Goal: Information Seeking & Learning: Learn about a topic

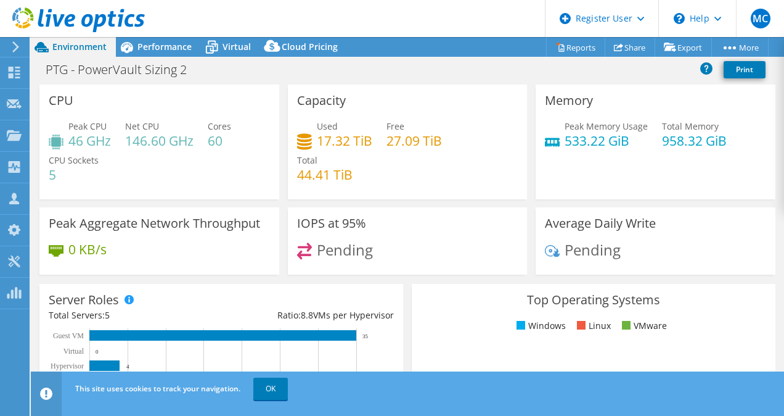
select select "USD"
drag, startPoint x: 559, startPoint y: 44, endPoint x: 506, endPoint y: 66, distance: 56.9
click at [506, 66] on div "PTG - PowerVault Sizing 2 Print" at bounding box center [407, 69] width 753 height 23
click at [568, 54] on link "Reports" at bounding box center [575, 47] width 59 height 19
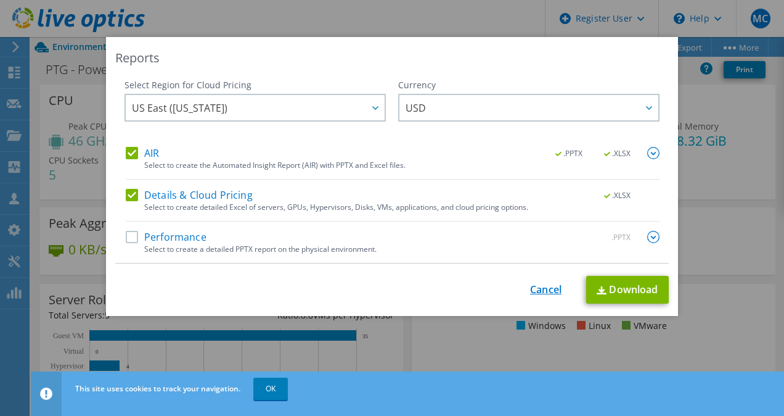
click at [539, 287] on link "Cancel" at bounding box center [545, 290] width 31 height 12
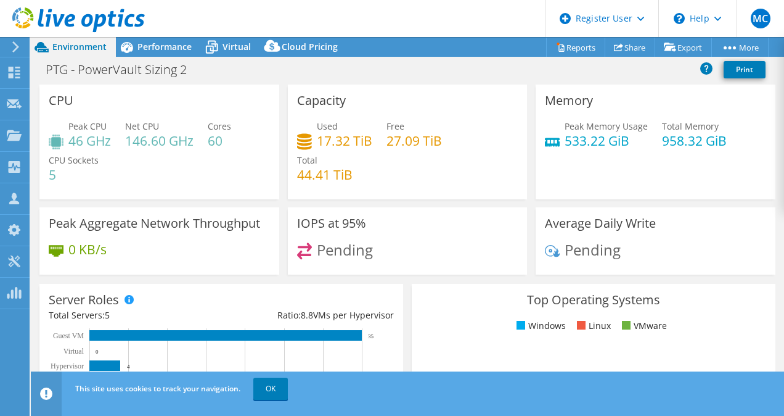
click at [19, 46] on icon at bounding box center [15, 46] width 9 height 11
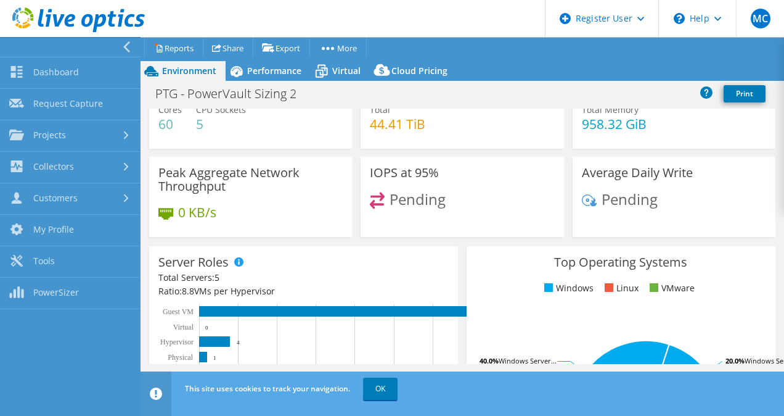
scroll to position [75, 0]
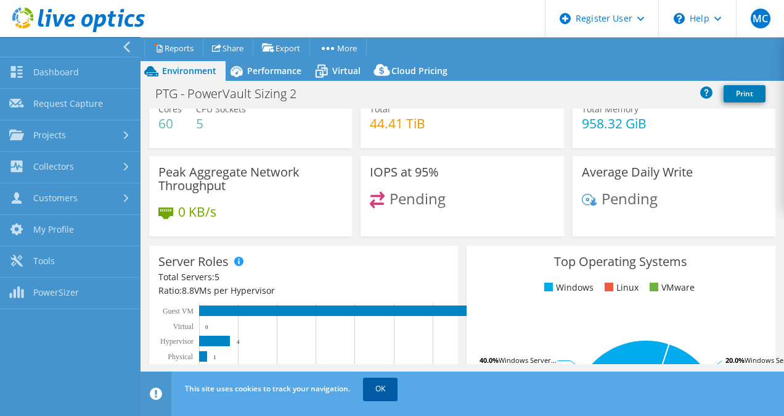
click at [377, 391] on link "OK" at bounding box center [380, 388] width 35 height 22
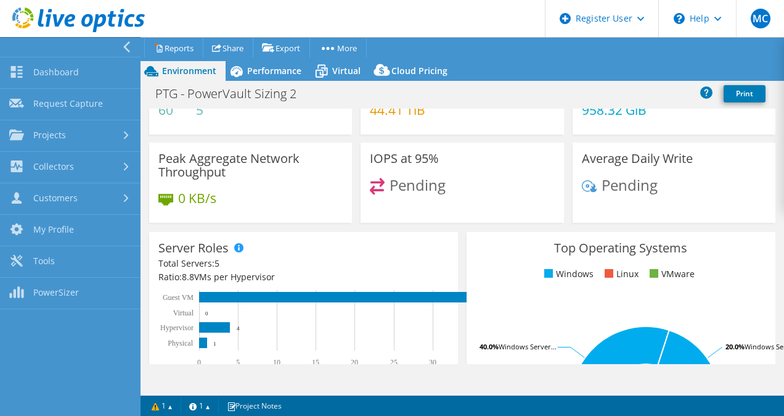
scroll to position [0, 0]
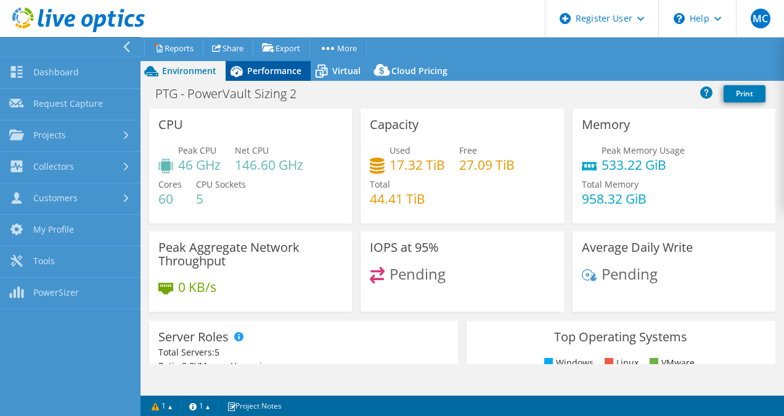
click at [259, 61] on div "Performance" at bounding box center [268, 71] width 85 height 20
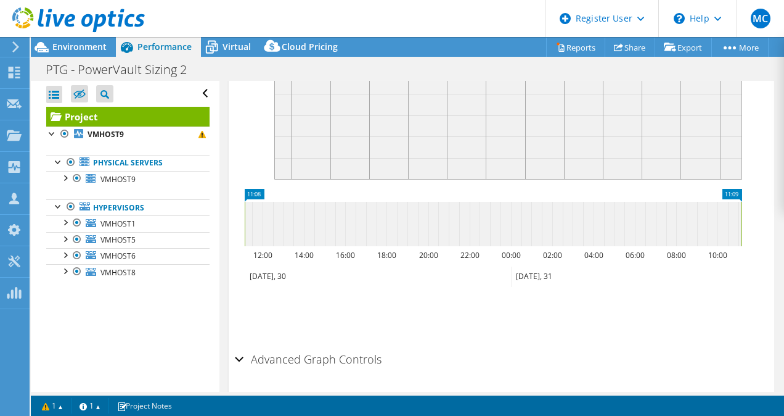
scroll to position [353, 0]
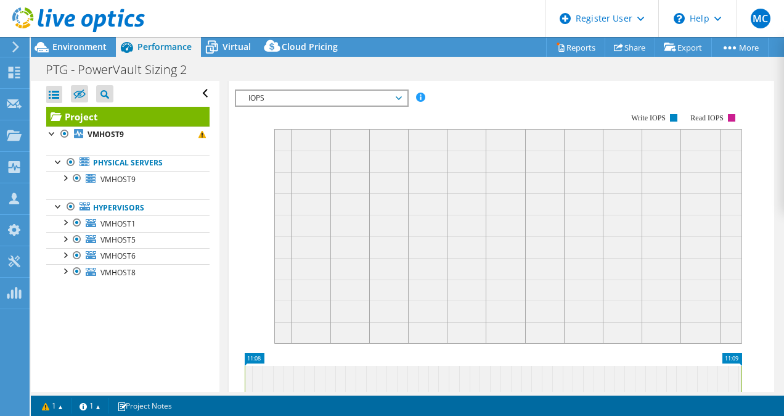
click at [397, 105] on span "IOPS" at bounding box center [321, 98] width 158 height 15
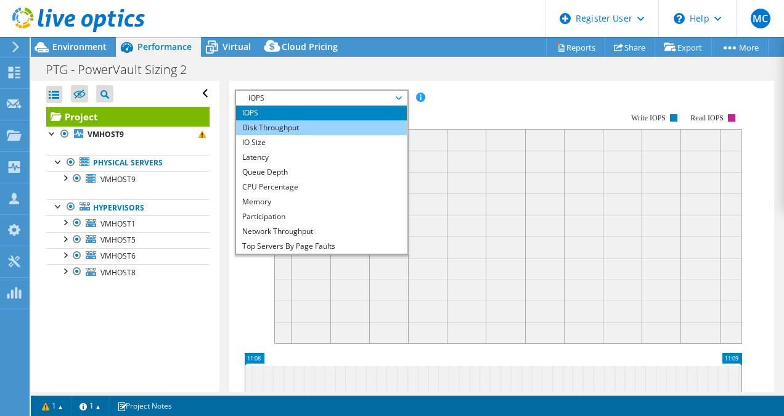
click at [350, 135] on li "Disk Throughput" at bounding box center [321, 127] width 171 height 15
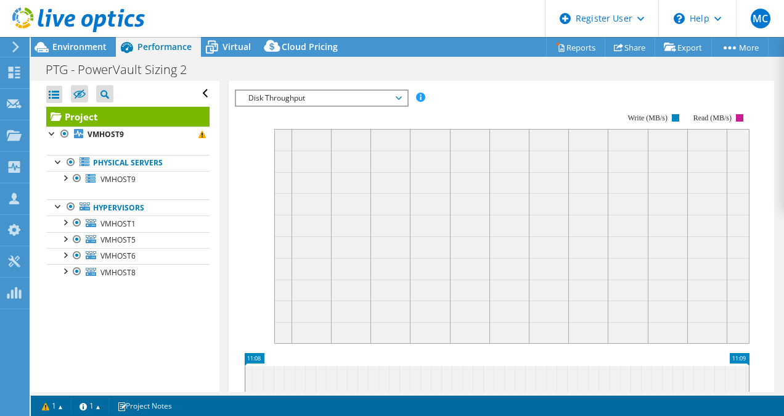
click at [404, 105] on span "Disk Throughput" at bounding box center [321, 98] width 171 height 15
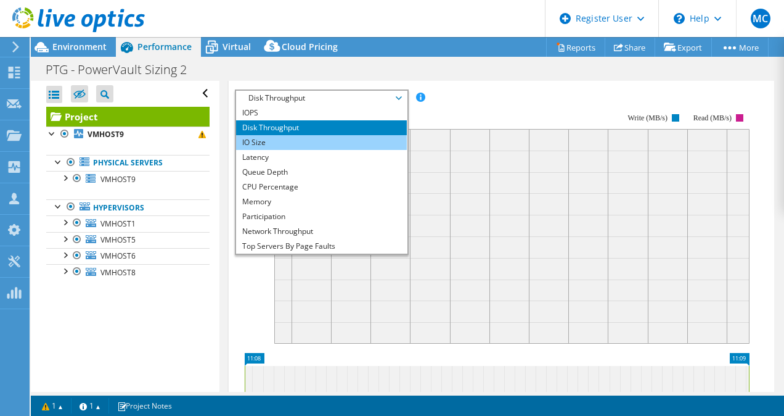
click at [330, 150] on li "IO Size" at bounding box center [321, 142] width 171 height 15
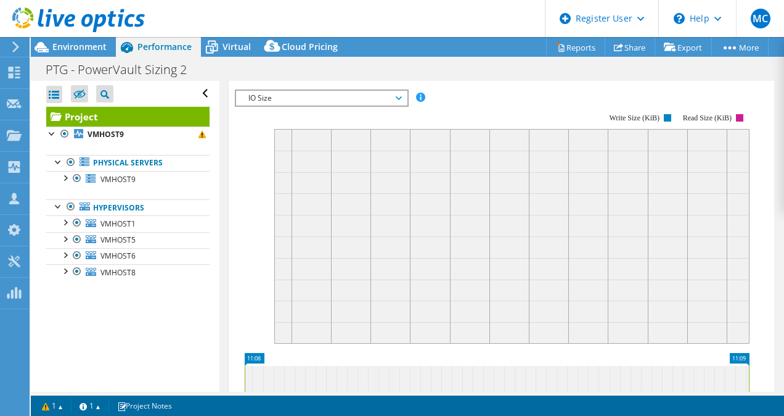
click at [401, 100] on icon at bounding box center [399, 98] width 6 height 4
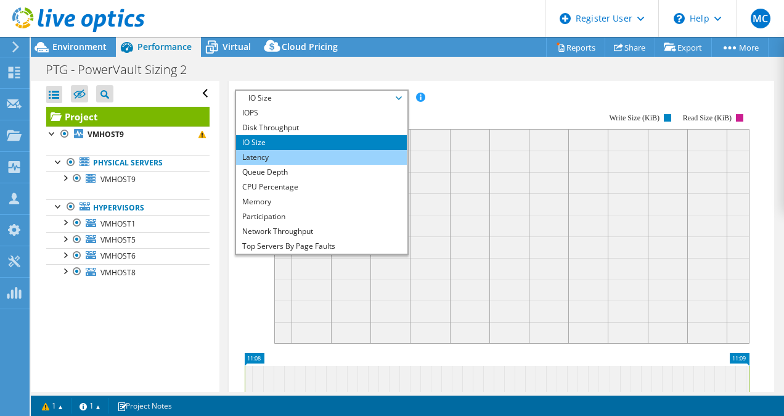
click at [329, 165] on li "Latency" at bounding box center [321, 157] width 171 height 15
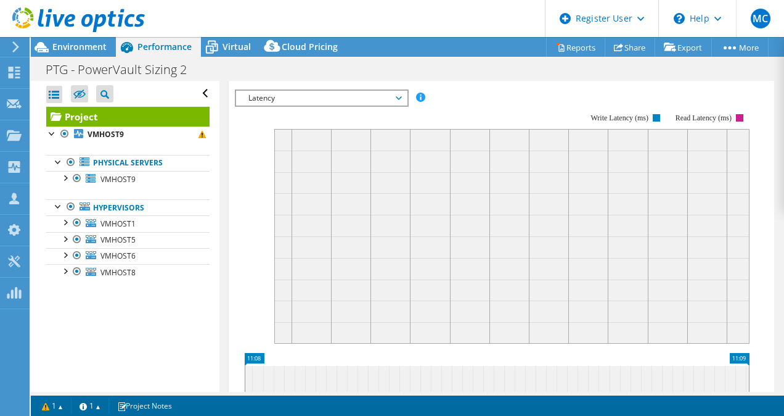
click at [399, 105] on span "Latency" at bounding box center [321, 98] width 158 height 15
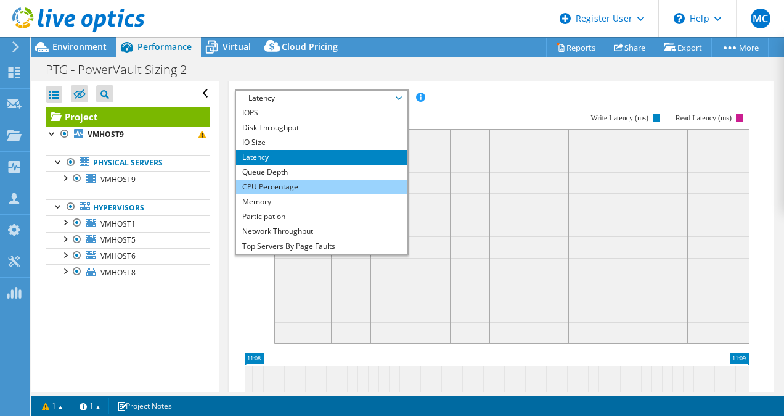
click at [311, 194] on li "CPU Percentage" at bounding box center [321, 186] width 171 height 15
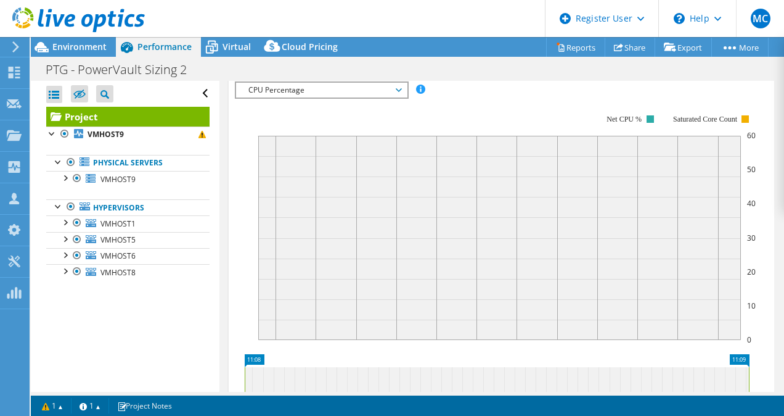
scroll to position [334, 0]
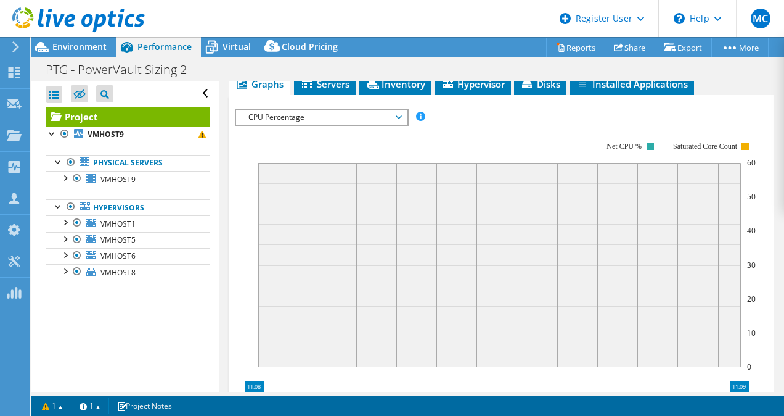
click at [397, 125] on span "CPU Percentage" at bounding box center [321, 117] width 158 height 15
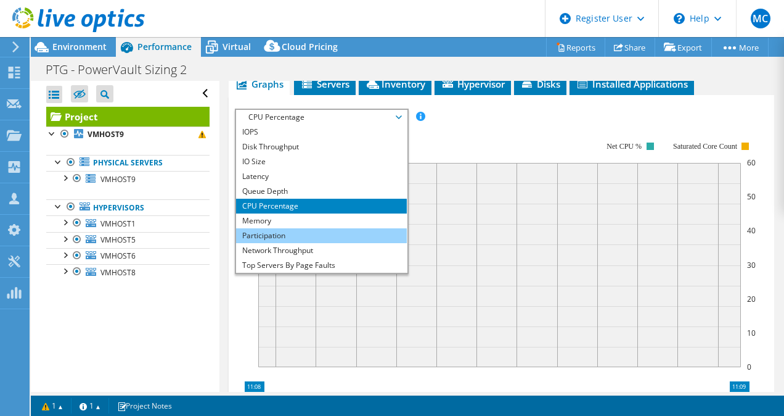
click at [330, 243] on li "Participation" at bounding box center [321, 235] width 171 height 15
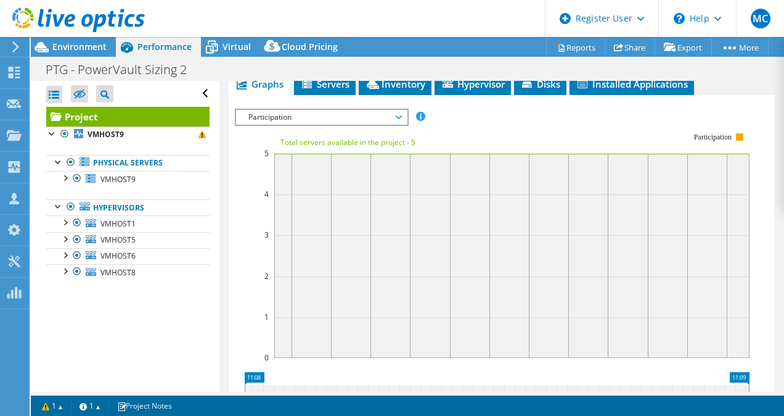
click at [379, 125] on span "Participation" at bounding box center [321, 117] width 158 height 15
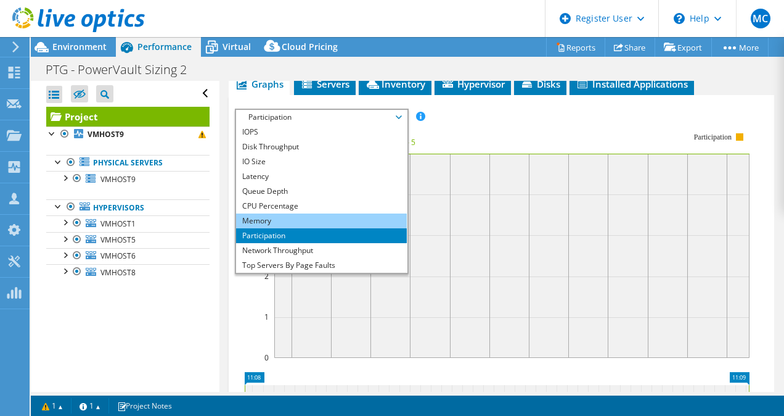
click at [335, 228] on li "Memory" at bounding box center [321, 220] width 171 height 15
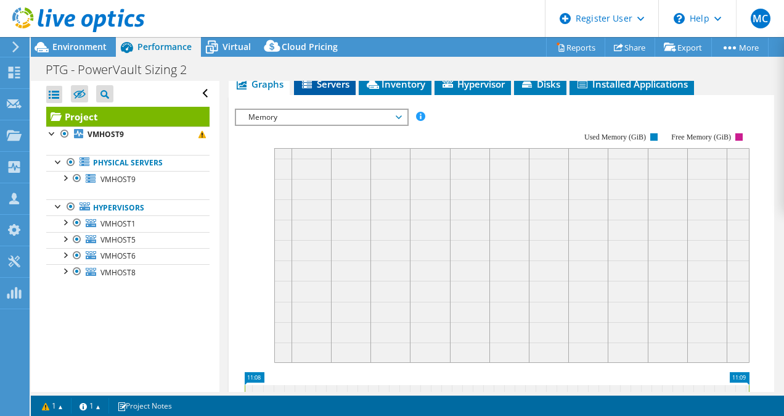
click at [327, 90] on span "Servers" at bounding box center [324, 84] width 49 height 12
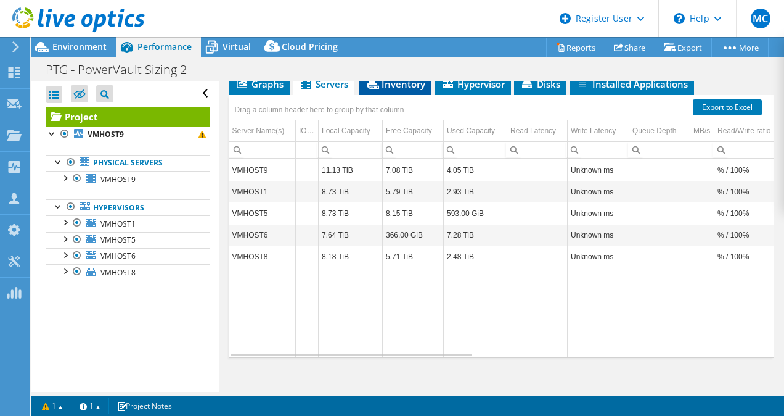
click at [391, 90] on span "Inventory" at bounding box center [395, 84] width 60 height 12
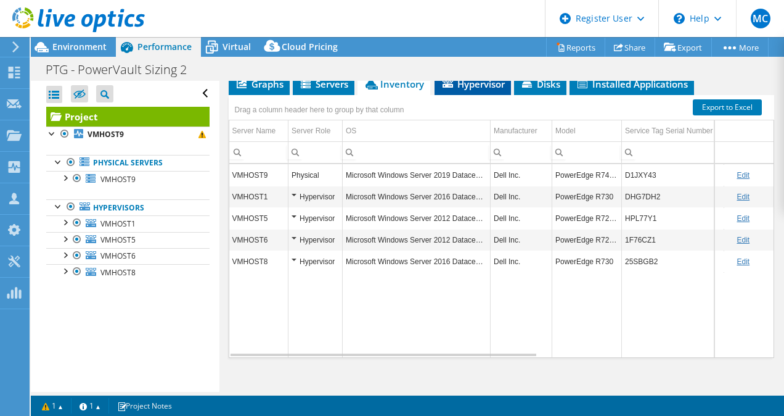
click at [481, 90] on span "Hypervisor" at bounding box center [473, 84] width 64 height 12
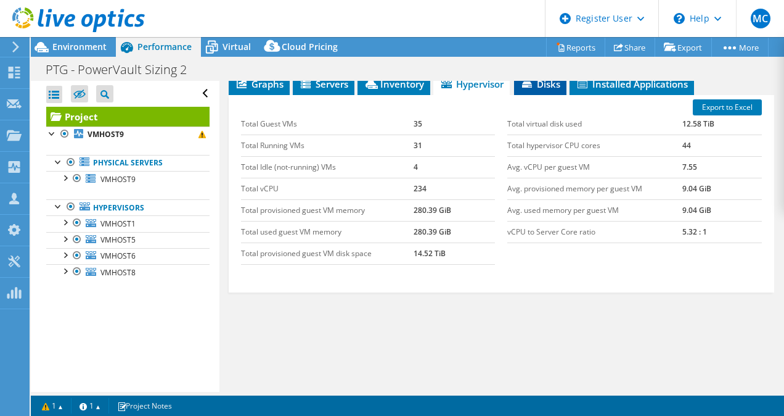
click at [542, 90] on span "Disks" at bounding box center [540, 84] width 40 height 12
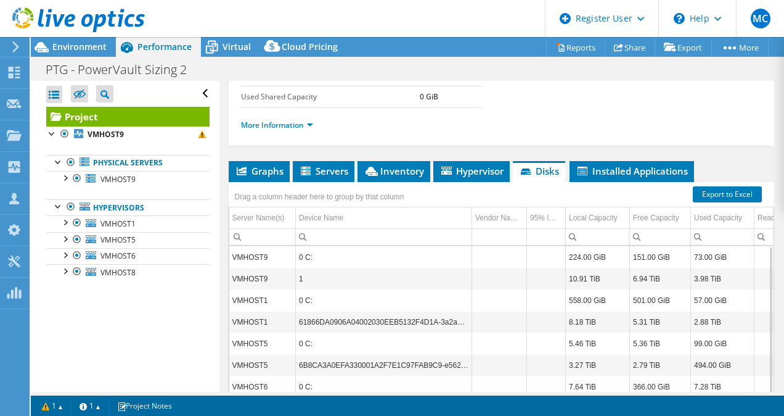
scroll to position [239, 0]
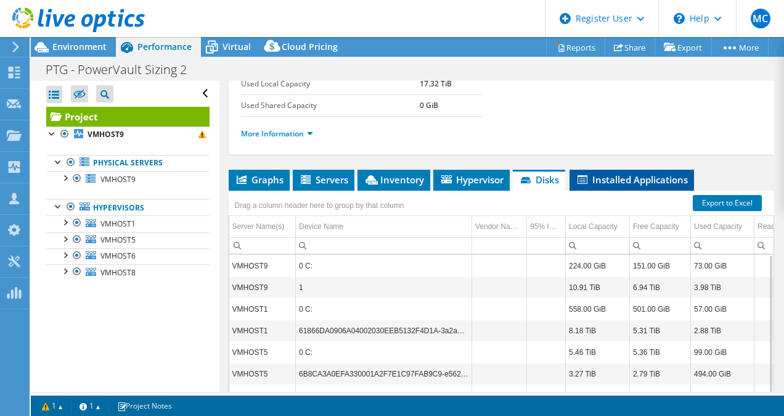
click at [611, 186] on span "Installed Applications" at bounding box center [632, 179] width 112 height 12
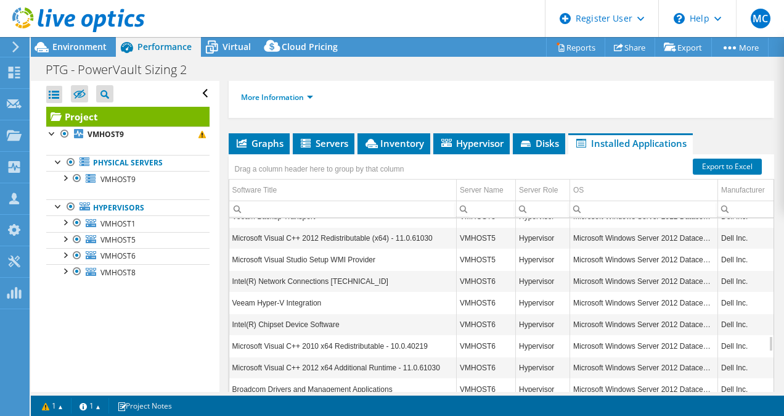
scroll to position [0, 0]
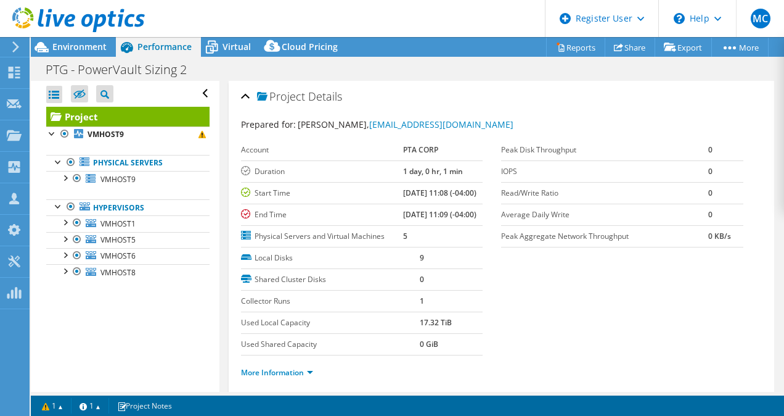
click at [549, 313] on section "Prepared for: [PERSON_NAME], [EMAIL_ADDRESS][DOMAIN_NAME] Account PTA CORP Dura…" at bounding box center [502, 254] width 522 height 272
click at [533, 317] on section "Prepared for: [PERSON_NAME], [EMAIL_ADDRESS][DOMAIN_NAME] Account PTA CORP Dura…" at bounding box center [502, 254] width 522 height 272
click at [197, 136] on link "VMHOST9" at bounding box center [127, 134] width 163 height 16
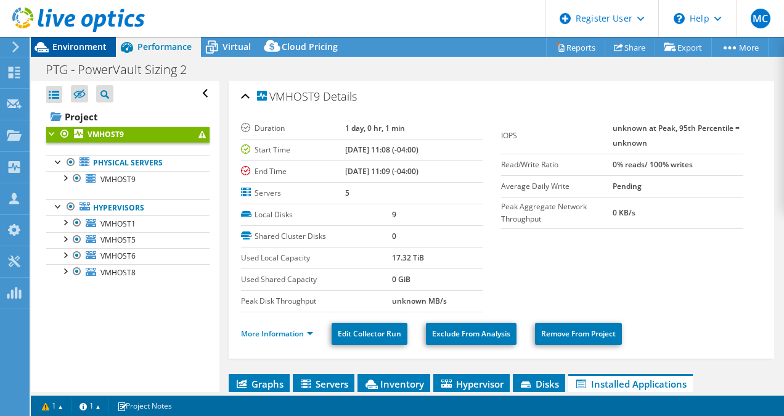
click at [78, 52] on span "Environment" at bounding box center [79, 47] width 54 height 12
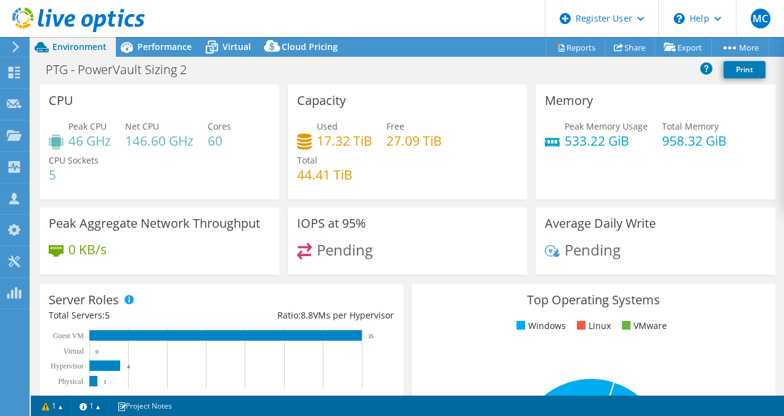
click at [208, 103] on div "CPU Peak CPU 46 GHz Net CPU 146.60 GHz Cores 60 CPU Sockets 5" at bounding box center [159, 141] width 240 height 115
